Goal: Contribute content: Contribute content

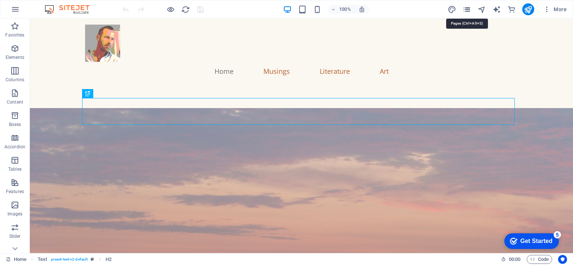
click at [466, 7] on icon "pages" at bounding box center [466, 9] width 9 height 9
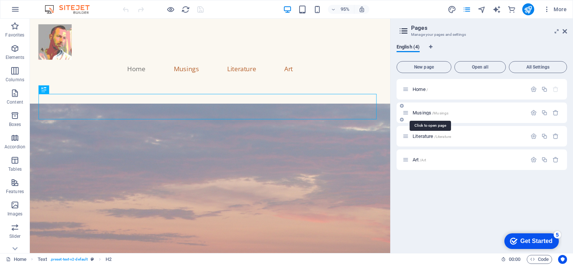
click at [436, 113] on span "/Musings" at bounding box center [440, 113] width 16 height 4
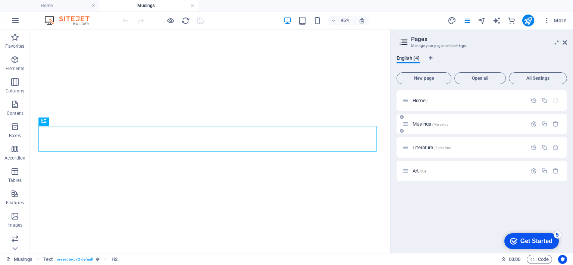
click at [563, 24] on button "More" at bounding box center [554, 21] width 29 height 12
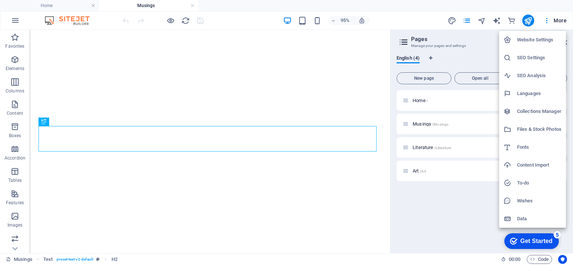
click at [487, 37] on div at bounding box center [286, 132] width 573 height 265
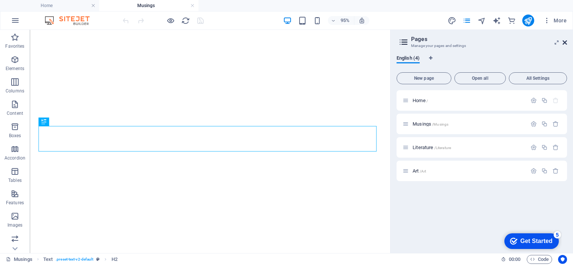
click at [565, 41] on icon at bounding box center [564, 43] width 4 height 6
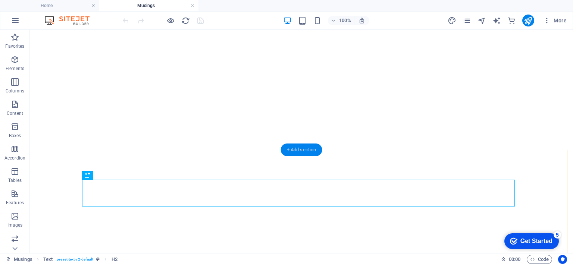
click at [299, 150] on div "+ Add section" at bounding box center [301, 150] width 41 height 13
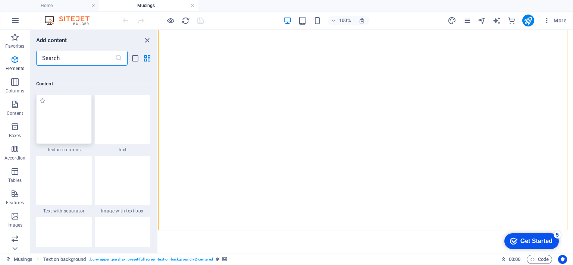
scroll to position [1305, 0]
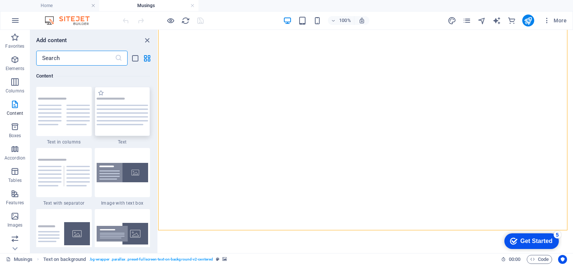
click at [125, 98] on img at bounding box center [123, 112] width 52 height 28
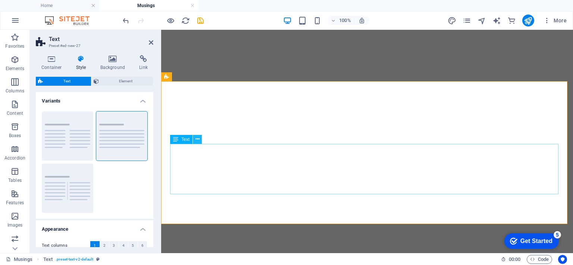
click at [196, 141] on icon at bounding box center [197, 139] width 4 height 8
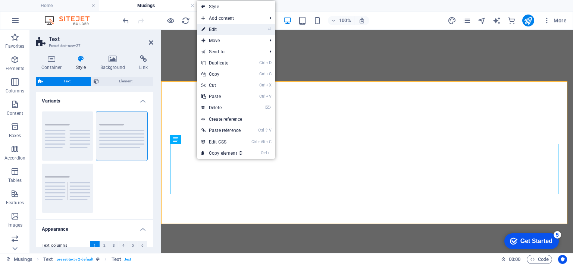
click at [210, 31] on link "⏎ Edit" at bounding box center [222, 29] width 50 height 11
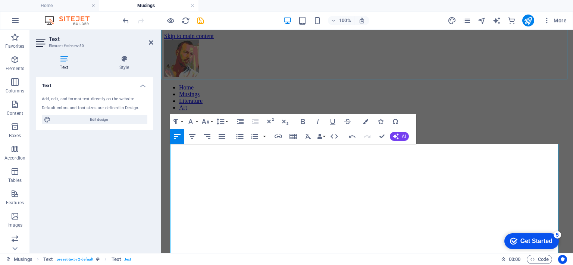
scroll to position [328, 0]
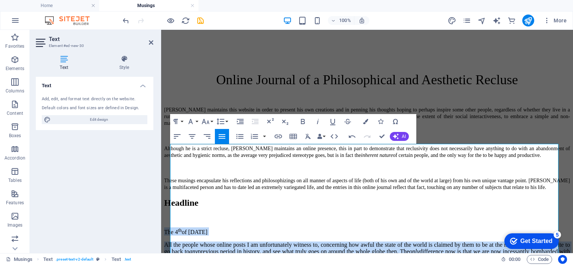
click at [224, 135] on icon "button" at bounding box center [221, 136] width 9 height 9
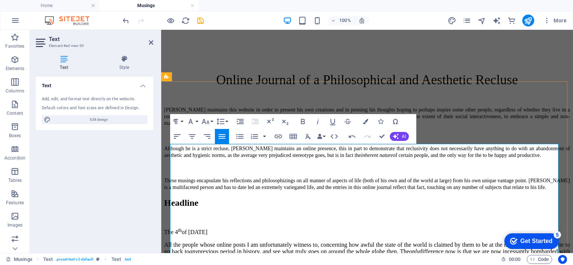
click at [251, 227] on p "The [DATE]" at bounding box center [367, 231] width 406 height 8
click at [253, 227] on p "The [DATE]" at bounding box center [367, 231] width 406 height 8
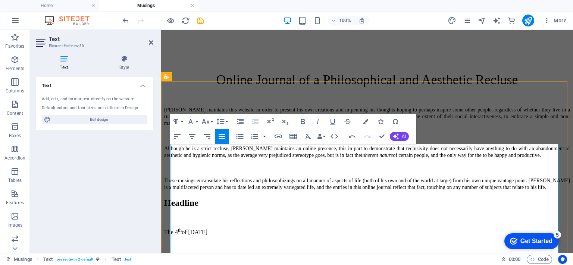
click at [441, 198] on div "Headline" at bounding box center [367, 203] width 406 height 10
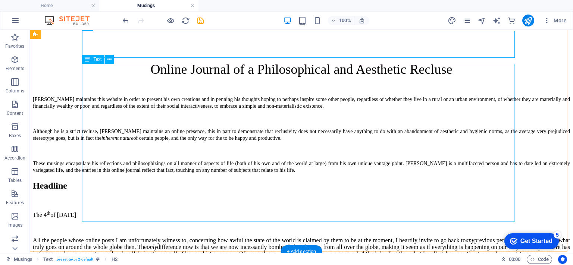
scroll to position [253, 0]
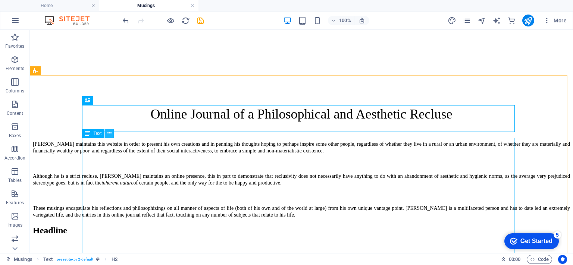
click at [112, 133] on button at bounding box center [109, 133] width 9 height 9
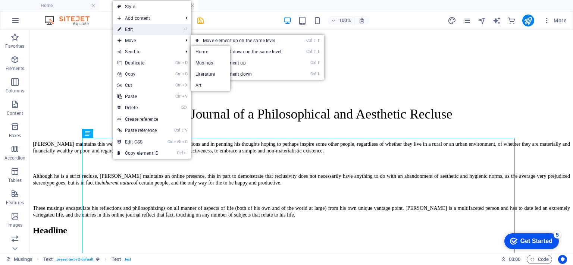
click at [139, 29] on link "⏎ Edit" at bounding box center [138, 29] width 50 height 11
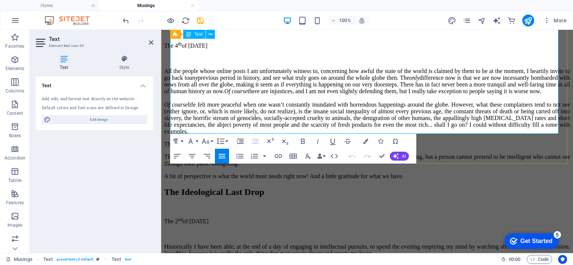
scroll to position [440, 0]
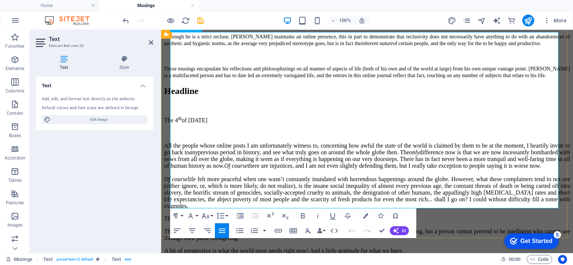
click at [304, 165] on p "All the people whose online posts I am unfortunately witness to, concerning how…" at bounding box center [367, 175] width 406 height 67
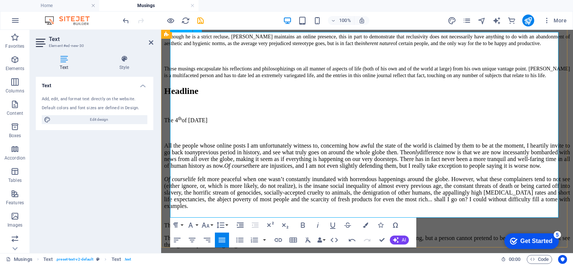
click at [482, 222] on p "The real scourge of our time is the bull-in-china-shop behaviour of the people …" at bounding box center [367, 225] width 406 height 7
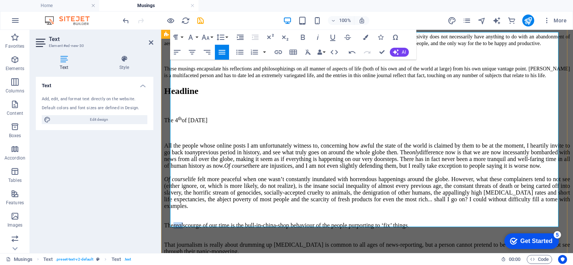
drag, startPoint x: 194, startPoint y: 183, endPoint x: 183, endPoint y: 182, distance: 11.2
click at [183, 222] on p "The real scourge of our time is the bull-in-china-shop behaviour of the people …" at bounding box center [367, 228] width 406 height 13
click at [276, 222] on p "The greatest scourge of our time is the bull-in-china-shop behaviour of the peo…" at bounding box center [367, 228] width 406 height 13
click at [208, 222] on p "The greatest scourge of our time is in fact the bull-in-china-shop behaviour of…" at bounding box center [367, 228] width 406 height 13
click at [359, 242] on p "That journalism is really about drumming up [MEDICAL_DATA] is common to all age…" at bounding box center [367, 248] width 406 height 13
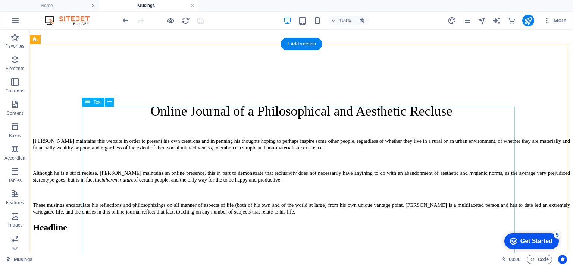
scroll to position [247, 0]
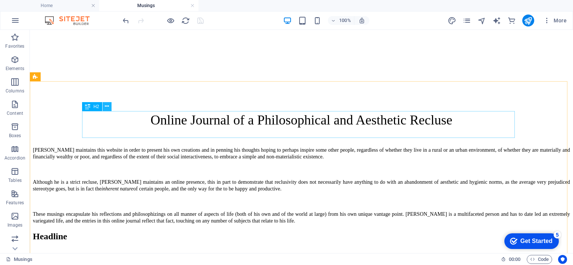
click at [106, 107] on icon at bounding box center [107, 107] width 4 height 8
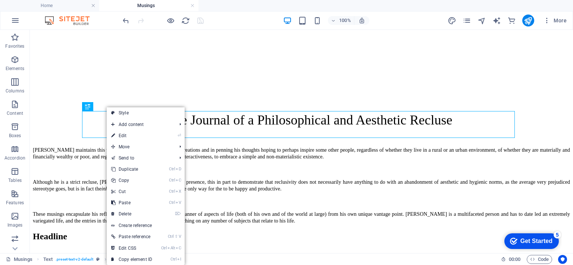
click at [130, 135] on link "⏎ Edit" at bounding box center [132, 135] width 50 height 11
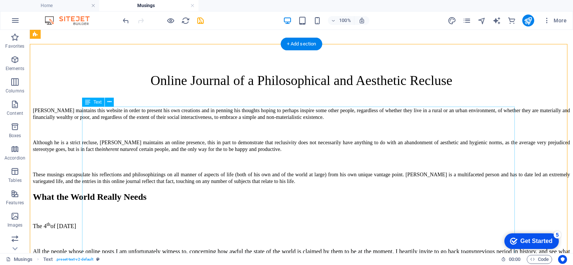
scroll to position [285, 0]
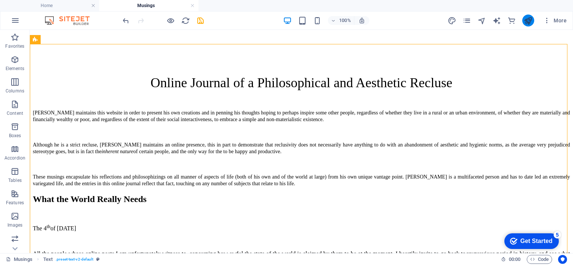
click at [524, 18] on icon "publish" at bounding box center [528, 20] width 9 height 9
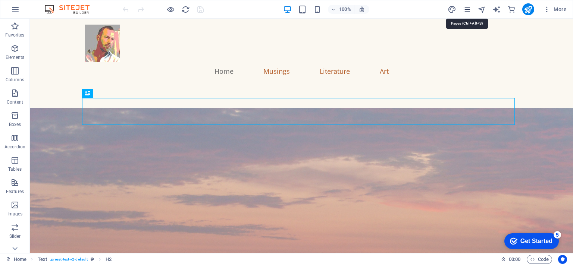
click at [466, 10] on icon "pages" at bounding box center [466, 9] width 9 height 9
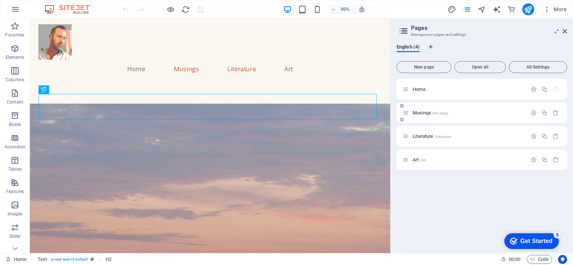
click at [441, 112] on span "/Musings" at bounding box center [440, 113] width 16 height 4
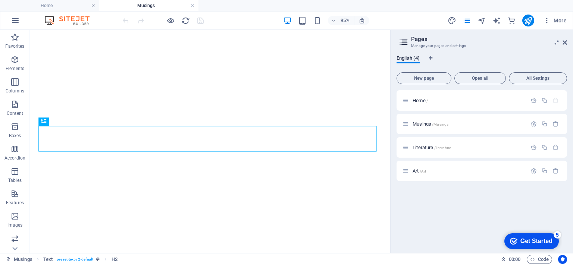
click at [567, 44] on aside "Pages Manage your pages and settings English (4) New page Open all All Settings…" at bounding box center [481, 141] width 183 height 223
click at [564, 42] on icon at bounding box center [564, 43] width 4 height 6
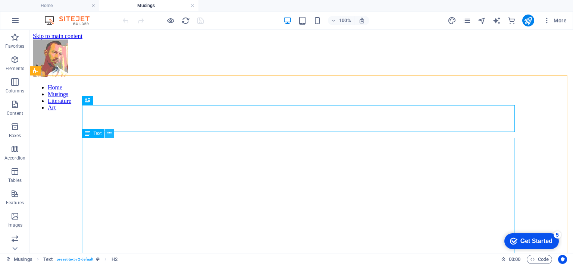
scroll to position [253, 0]
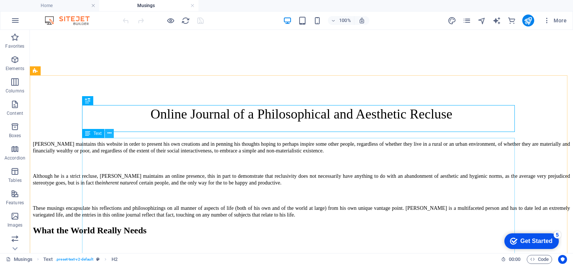
click at [109, 135] on icon at bounding box center [109, 133] width 4 height 8
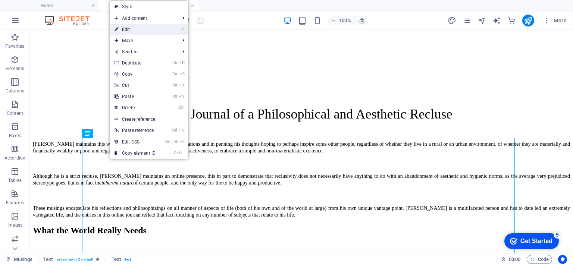
click at [130, 27] on link "⏎ Edit" at bounding box center [135, 29] width 50 height 11
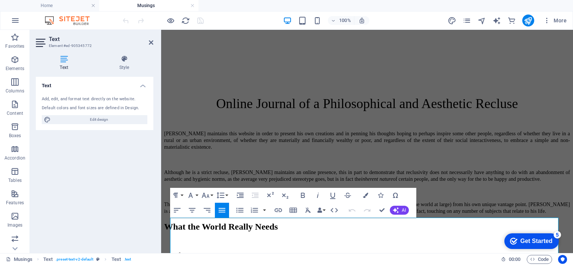
scroll to position [365, 0]
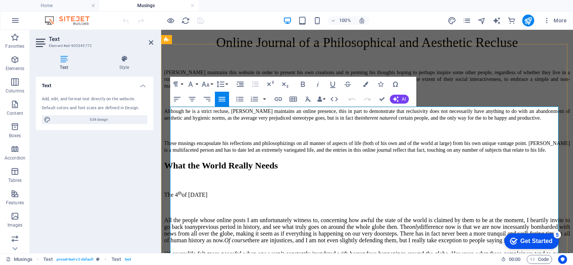
click at [171, 251] on em "Of course" at bounding box center [175, 254] width 23 height 6
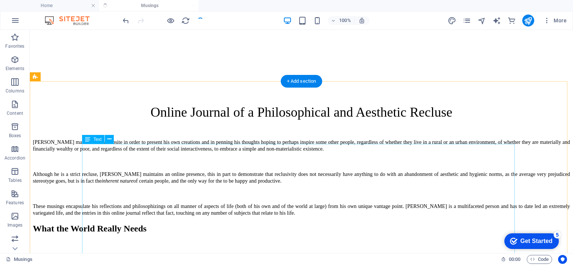
scroll to position [247, 0]
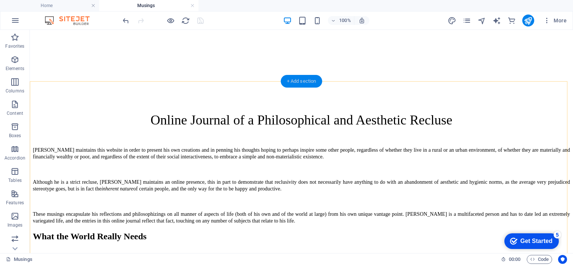
click at [292, 83] on div "+ Add section" at bounding box center [301, 81] width 41 height 13
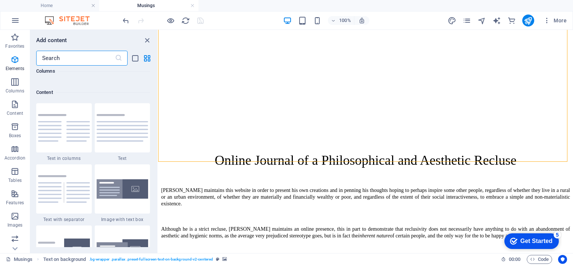
scroll to position [1305, 0]
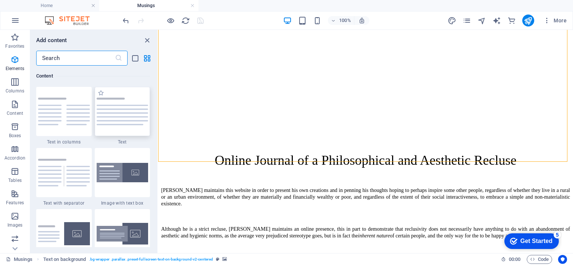
click at [127, 101] on img at bounding box center [123, 112] width 52 height 28
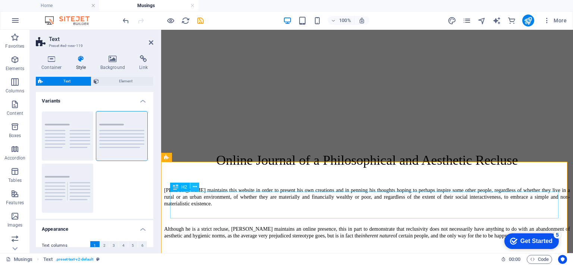
click at [195, 190] on icon at bounding box center [195, 187] width 4 height 8
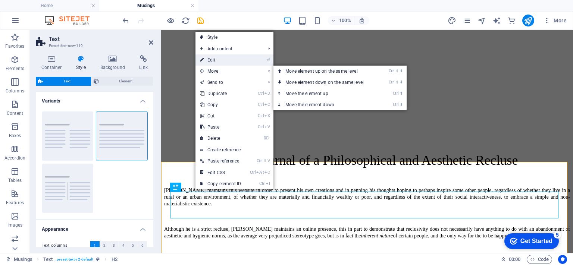
click at [219, 61] on link "⏎ Edit" at bounding box center [220, 59] width 50 height 11
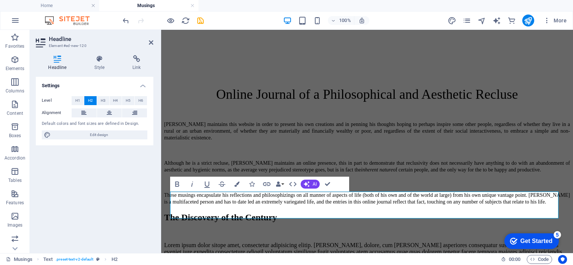
scroll to position [359, 0]
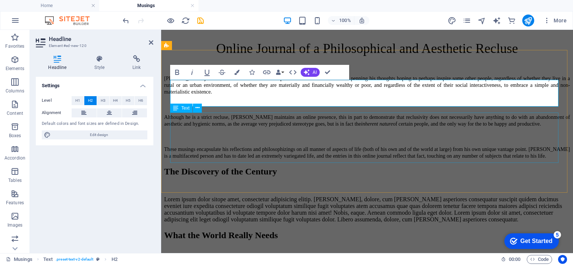
click at [209, 196] on div "Lorem ipsum dolor sitope amet, consectetur adipisicing elitip. Massumenda, dolo…" at bounding box center [367, 209] width 406 height 27
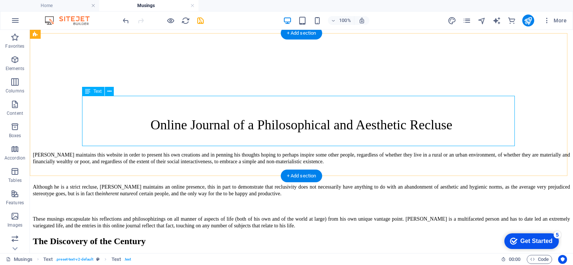
scroll to position [233, 0]
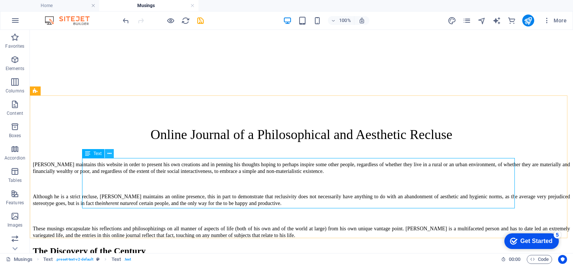
click at [111, 153] on icon at bounding box center [109, 154] width 4 height 8
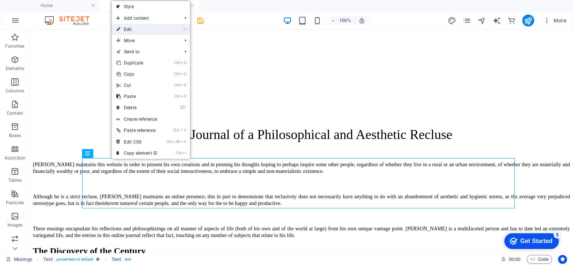
click at [141, 26] on link "⏎ Edit" at bounding box center [137, 29] width 50 height 11
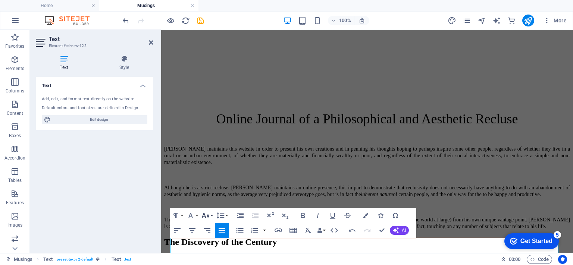
scroll to position [346, 0]
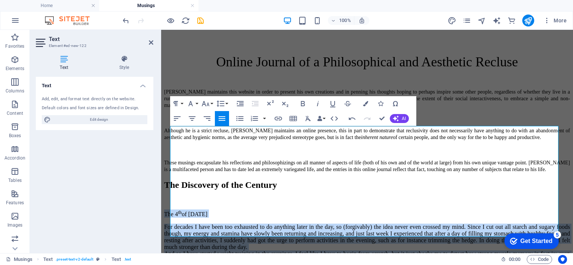
click at [221, 119] on icon "button" at bounding box center [221, 118] width 9 height 9
click at [254, 210] on p "The [DATE]" at bounding box center [367, 214] width 406 height 8
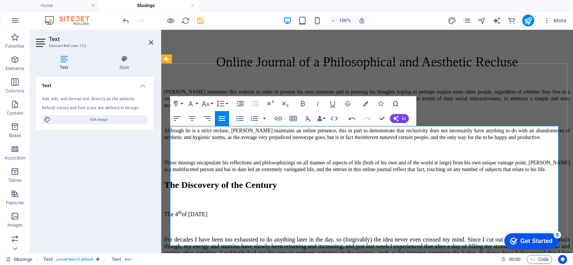
click at [264, 236] on p "For decades I have been too exhausted to do anything later in the day, so (forg…" at bounding box center [367, 256] width 406 height 40
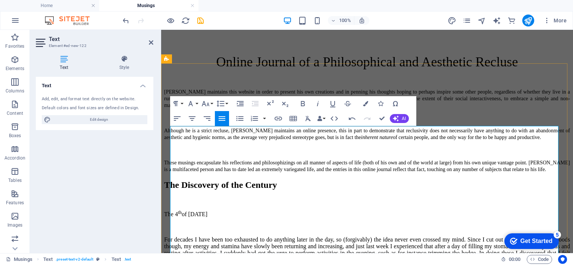
click at [262, 236] on p "For decades I have been too exhausted to do anything later in the day, so (forg…" at bounding box center [367, 256] width 406 height 40
drag, startPoint x: 525, startPoint y: 17, endPoint x: 176, endPoint y: 102, distance: 359.7
click at [525, 17] on icon "publish" at bounding box center [528, 20] width 9 height 9
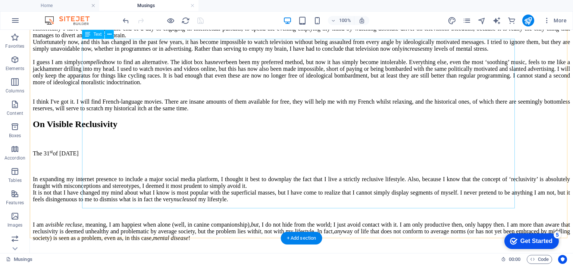
scroll to position [867, 0]
